Goal: Task Accomplishment & Management: Use online tool/utility

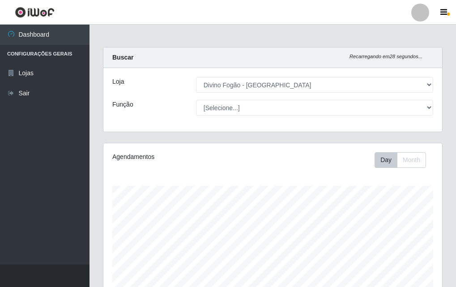
select select "499"
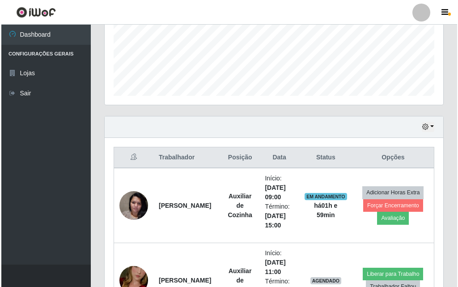
scroll to position [359, 0]
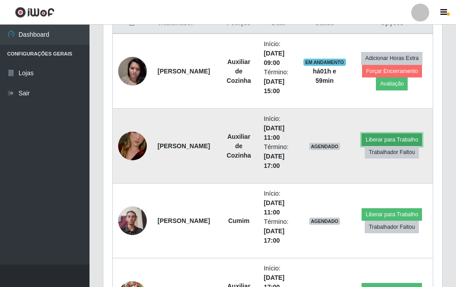
click at [393, 141] on button "Liberar para Trabalho" at bounding box center [392, 139] width 60 height 13
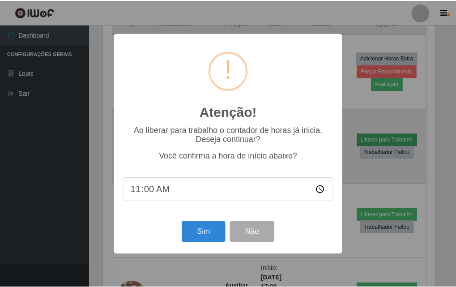
scroll to position [186, 334]
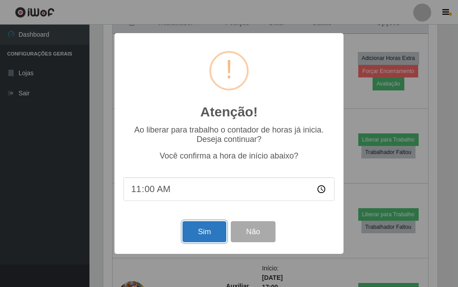
click at [204, 242] on button "Sim" at bounding box center [204, 231] width 43 height 21
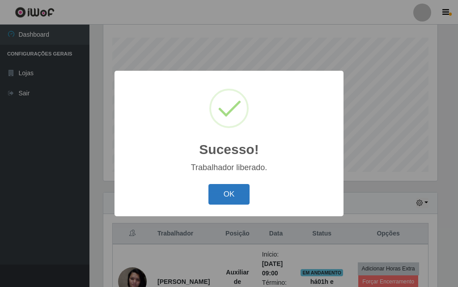
click at [233, 197] on button "OK" at bounding box center [230, 194] width 42 height 21
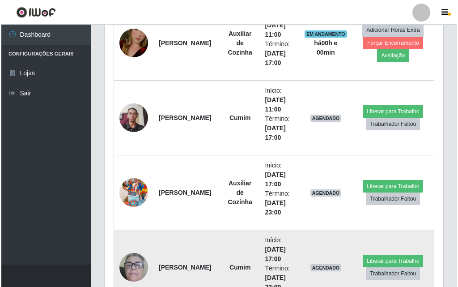
scroll to position [417, 0]
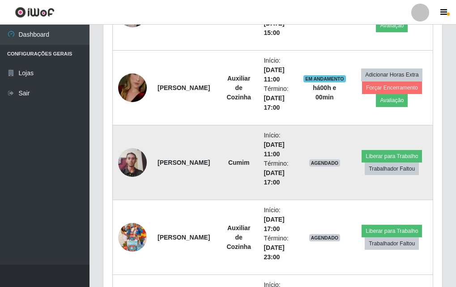
click at [129, 161] on img at bounding box center [132, 163] width 29 height 38
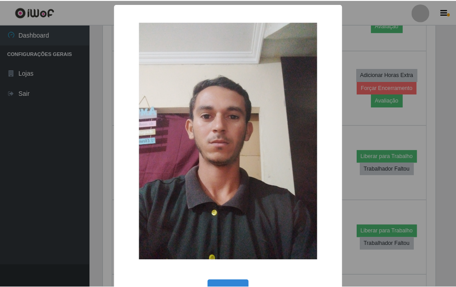
scroll to position [29, 0]
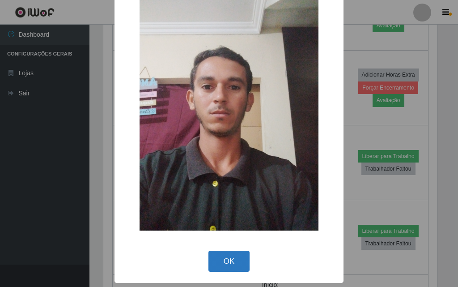
click at [223, 259] on button "OK" at bounding box center [230, 261] width 42 height 21
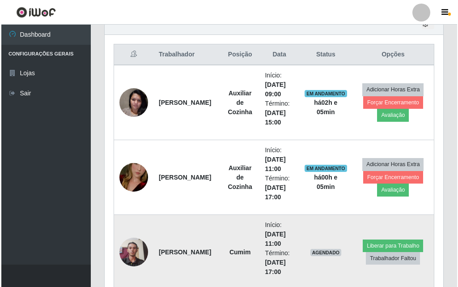
scroll to position [462, 0]
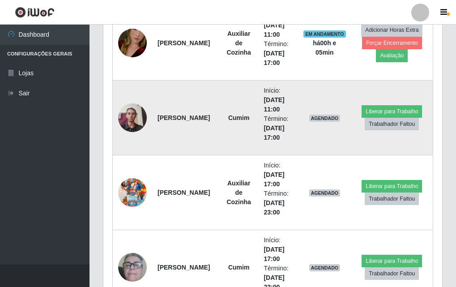
click at [143, 120] on img at bounding box center [132, 118] width 29 height 38
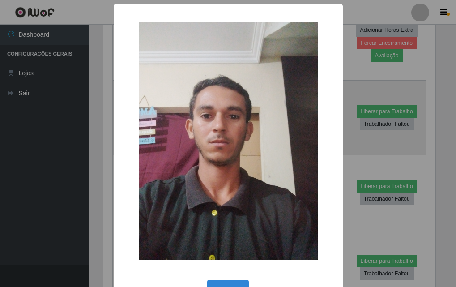
scroll to position [186, 334]
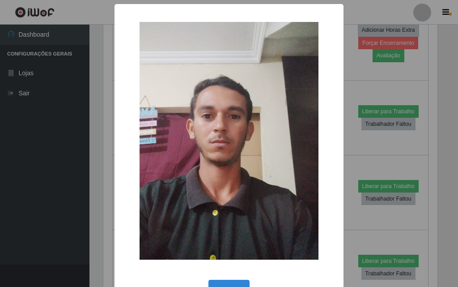
click at [53, 124] on div "× OK Cancel" at bounding box center [229, 143] width 458 height 287
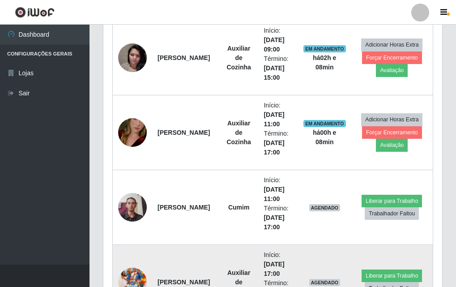
scroll to position [417, 0]
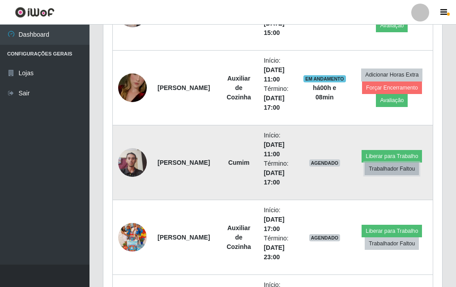
click at [402, 167] on button "Trabalhador Faltou" at bounding box center [392, 168] width 54 height 13
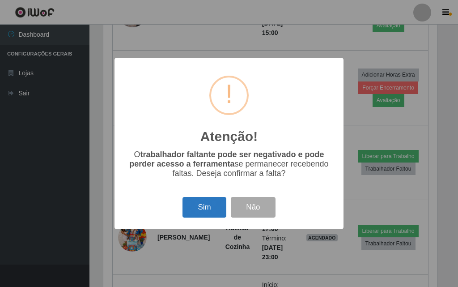
click at [200, 204] on button "Sim" at bounding box center [204, 207] width 43 height 21
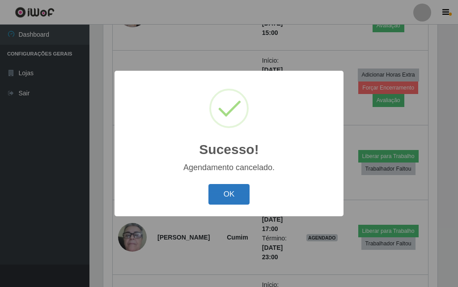
click at [227, 197] on button "OK" at bounding box center [230, 194] width 42 height 21
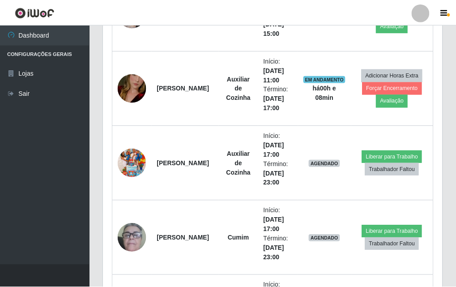
scroll to position [186, 339]
